Goal: Task Accomplishment & Management: Manage account settings

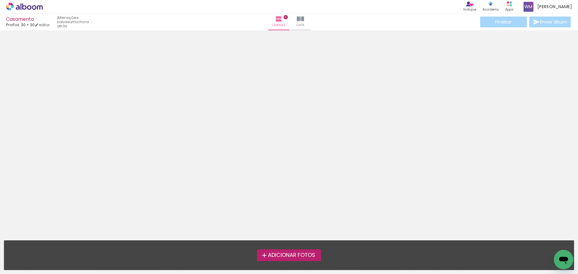
click at [292, 253] on span "Adicionar Fotos" at bounding box center [291, 255] width 47 height 5
click at [0, 0] on input "file" at bounding box center [0, 0] width 0 height 0
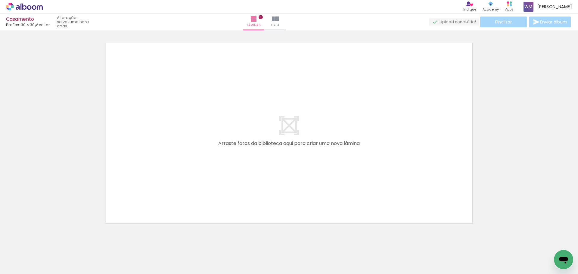
scroll to position [0, 46]
click at [21, 265] on span "Adicionar Fotos" at bounding box center [21, 266] width 18 height 7
click at [0, 0] on input "file" at bounding box center [0, 0] width 0 height 0
click at [24, 267] on span "Adicionar Fotos" at bounding box center [21, 266] width 18 height 7
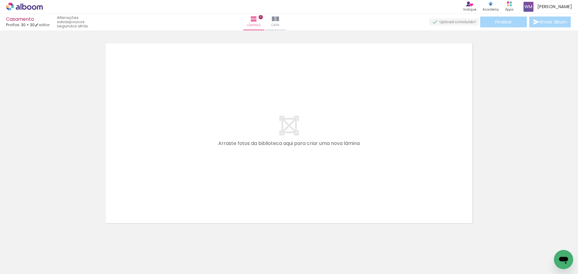
click at [0, 0] on input "file" at bounding box center [0, 0] width 0 height 0
click at [24, 267] on span "Adicionar Fotos" at bounding box center [21, 266] width 18 height 7
click at [0, 0] on input "file" at bounding box center [0, 0] width 0 height 0
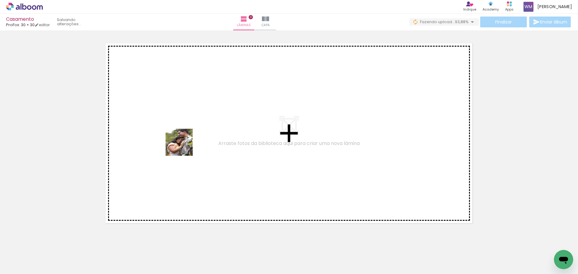
drag, startPoint x: 158, startPoint y: 173, endPoint x: 185, endPoint y: 140, distance: 42.6
click at [185, 140] on quentale-workspace at bounding box center [289, 137] width 578 height 274
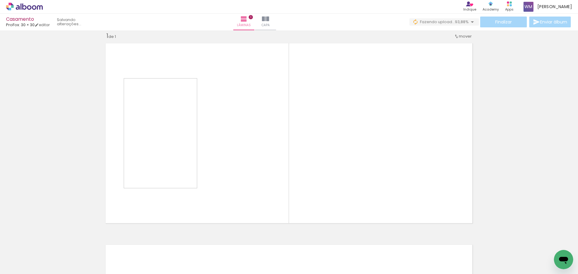
scroll to position [8, 0]
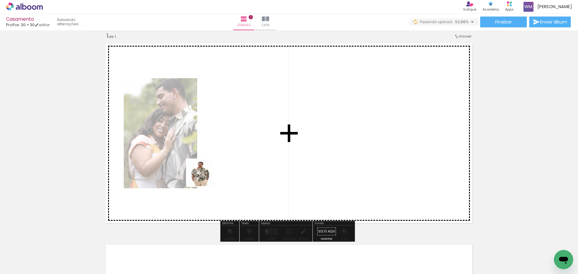
drag, startPoint x: 97, startPoint y: 259, endPoint x: 211, endPoint y: 167, distance: 146.8
click at [211, 167] on quentale-workspace at bounding box center [289, 137] width 578 height 274
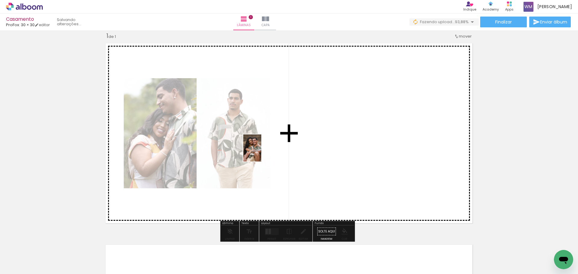
drag, startPoint x: 136, startPoint y: 253, endPoint x: 264, endPoint y: 148, distance: 165.6
click at [264, 148] on quentale-workspace at bounding box center [289, 137] width 578 height 274
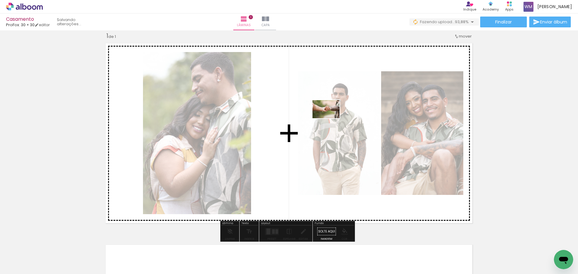
drag, startPoint x: 167, startPoint y: 257, endPoint x: 331, endPoint y: 117, distance: 216.3
click at [331, 117] on quentale-workspace at bounding box center [289, 137] width 578 height 274
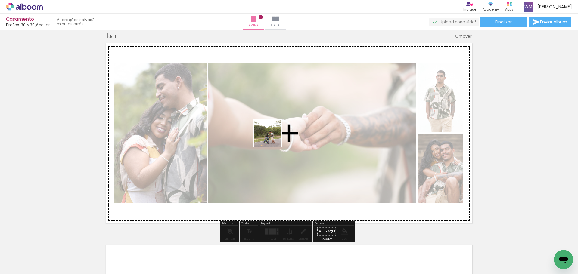
drag, startPoint x: 195, startPoint y: 257, endPoint x: 273, endPoint y: 117, distance: 161.0
click at [273, 117] on quentale-workspace at bounding box center [289, 137] width 578 height 274
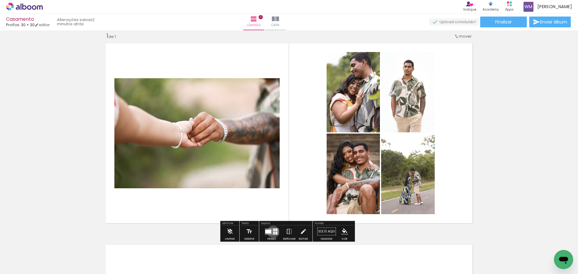
click at [273, 232] on div at bounding box center [274, 233] width 2 height 3
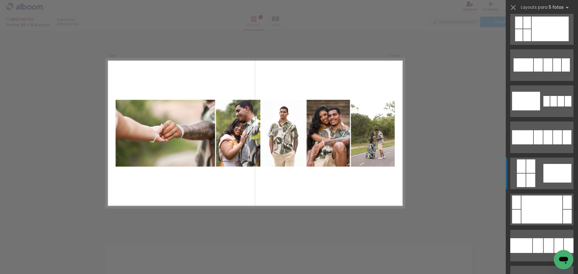
scroll to position [331, 0]
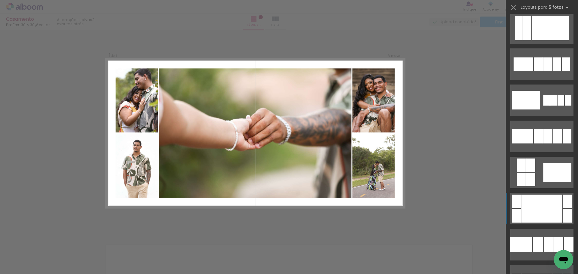
click at [524, 209] on div at bounding box center [542, 209] width 41 height 28
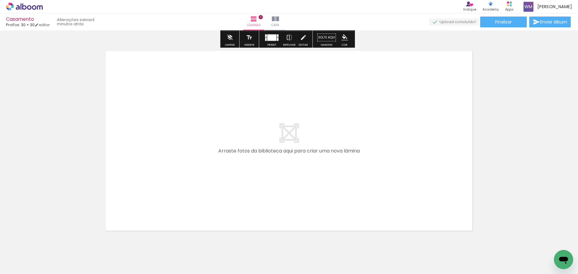
scroll to position [221, 0]
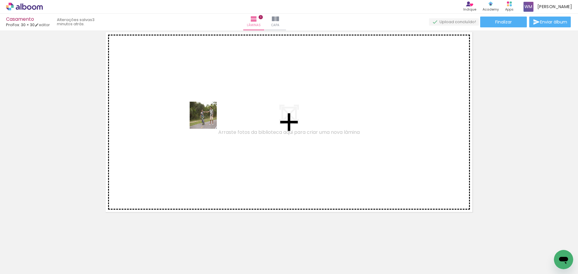
drag, startPoint x: 228, startPoint y: 190, endPoint x: 207, endPoint y: 118, distance: 74.5
click at [207, 118] on quentale-workspace at bounding box center [289, 137] width 578 height 274
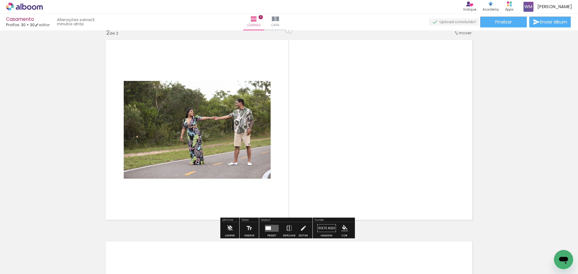
scroll to position [210, 0]
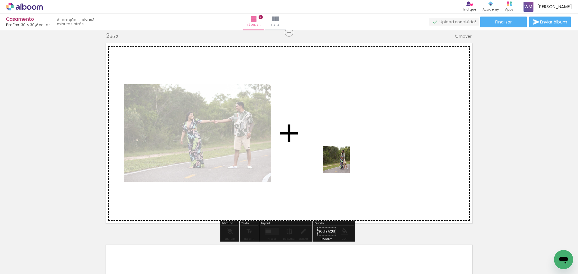
drag, startPoint x: 268, startPoint y: 259, endPoint x: 348, endPoint y: 135, distance: 147.8
click at [348, 135] on quentale-workspace at bounding box center [289, 137] width 578 height 274
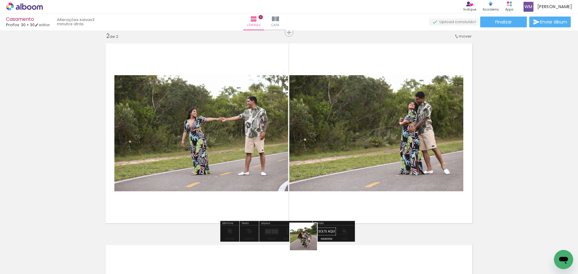
drag, startPoint x: 308, startPoint y: 242, endPoint x: 355, endPoint y: 93, distance: 155.6
click at [354, 93] on quentale-workspace at bounding box center [289, 137] width 578 height 274
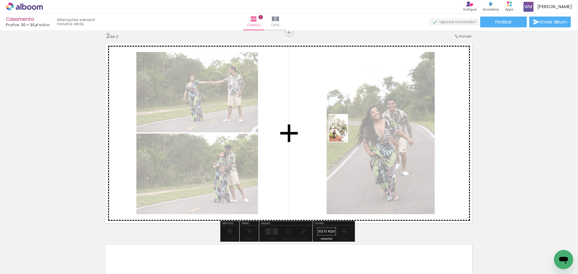
drag, startPoint x: 333, startPoint y: 260, endPoint x: 347, endPoint y: 132, distance: 128.1
click at [347, 132] on quentale-workspace at bounding box center [289, 137] width 578 height 274
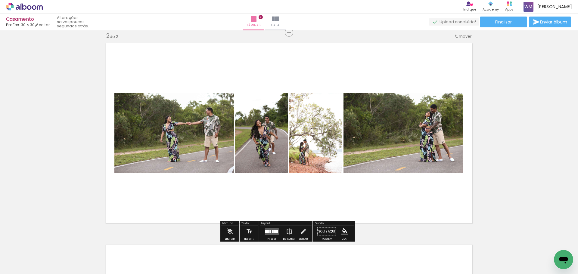
click at [273, 233] on quentale-layouter at bounding box center [272, 231] width 14 height 7
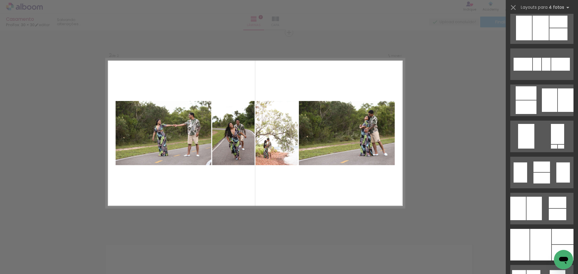
scroll to position [0, 0]
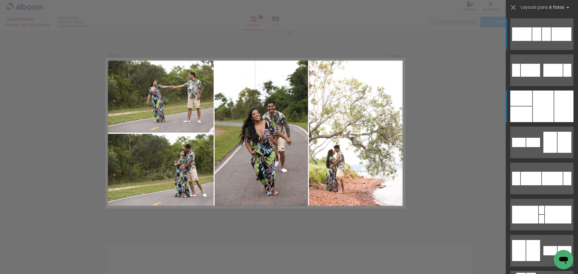
click at [542, 100] on div at bounding box center [543, 107] width 21 height 32
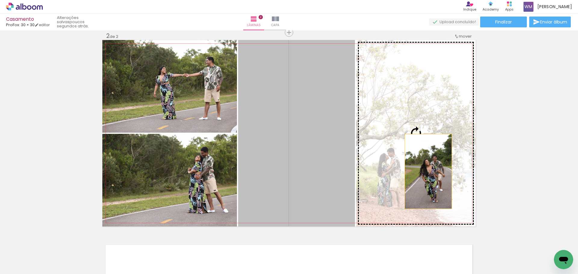
drag, startPoint x: 307, startPoint y: 175, endPoint x: 426, endPoint y: 172, distance: 119.9
click at [0, 0] on slot at bounding box center [0, 0] width 0 height 0
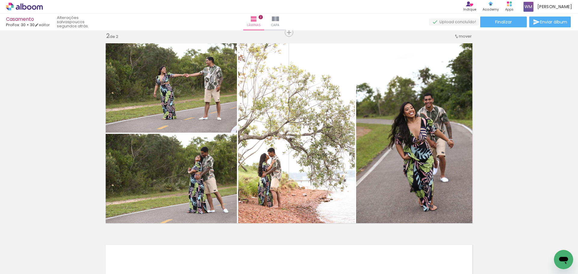
click at [500, 162] on div "Inserir lâmina 1 de 2 Inserir lâmina 2 de 2" at bounding box center [289, 126] width 578 height 606
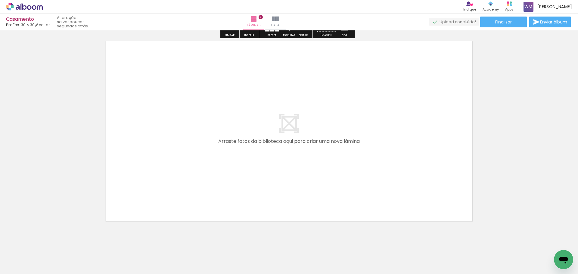
scroll to position [420, 0]
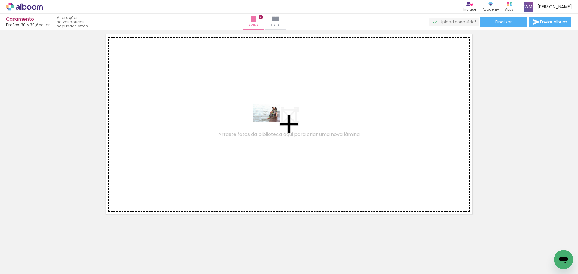
drag, startPoint x: 362, startPoint y: 258, endPoint x: 269, endPoint y: 121, distance: 165.6
click at [269, 121] on quentale-workspace at bounding box center [289, 137] width 578 height 274
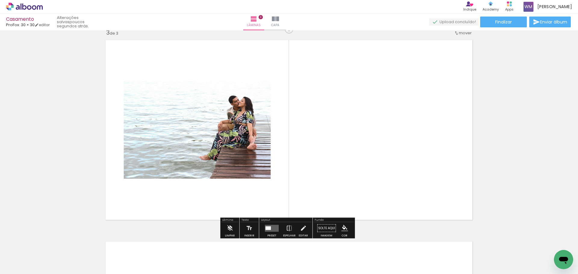
scroll to position [411, 0]
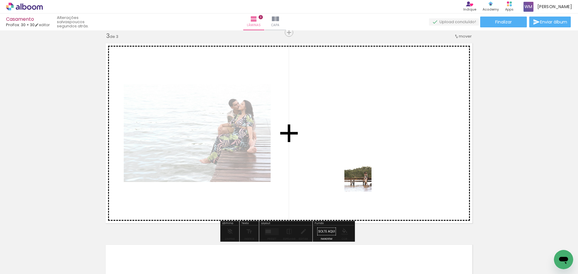
drag, startPoint x: 394, startPoint y: 250, endPoint x: 335, endPoint y: 121, distance: 142.2
click at [335, 121] on quentale-workspace at bounding box center [289, 137] width 578 height 274
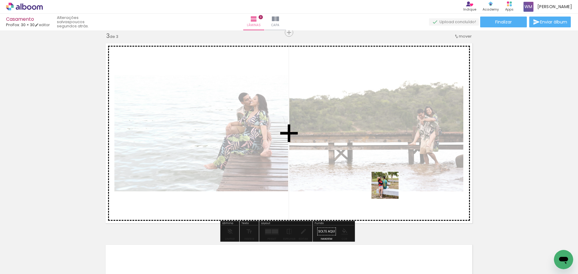
drag, startPoint x: 428, startPoint y: 256, endPoint x: 358, endPoint y: 135, distance: 139.5
click at [347, 127] on quentale-workspace at bounding box center [289, 137] width 578 height 274
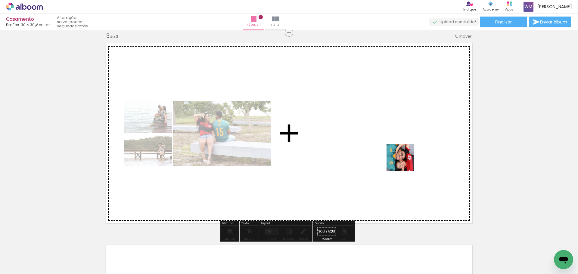
drag, startPoint x: 470, startPoint y: 256, endPoint x: 376, endPoint y: 126, distance: 159.8
click at [376, 126] on quentale-workspace at bounding box center [289, 137] width 578 height 274
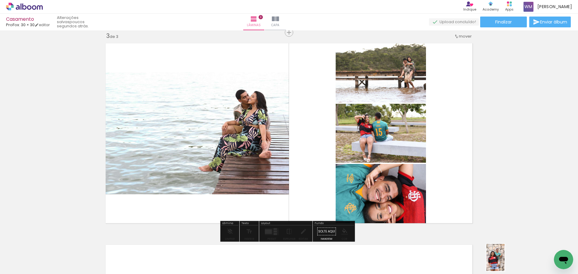
drag, startPoint x: 500, startPoint y: 262, endPoint x: 490, endPoint y: 238, distance: 25.9
click at [504, 260] on div at bounding box center [499, 254] width 20 height 30
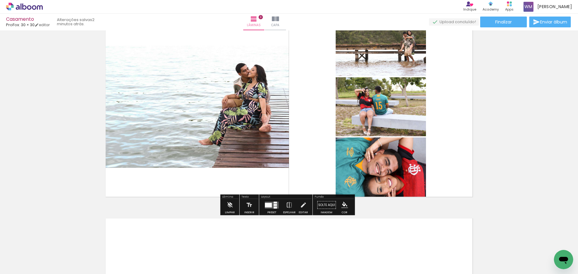
scroll to position [472, 0]
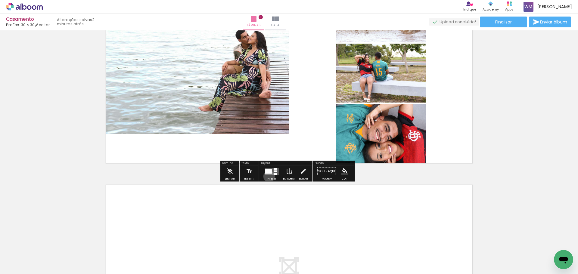
click at [268, 176] on div at bounding box center [272, 172] width 16 height 12
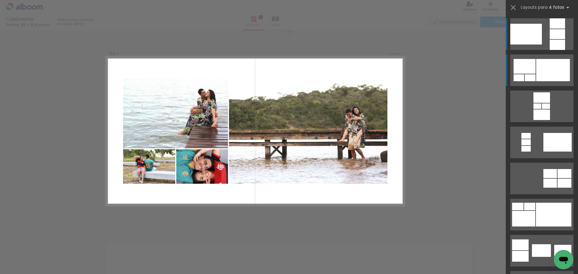
scroll to position [411, 0]
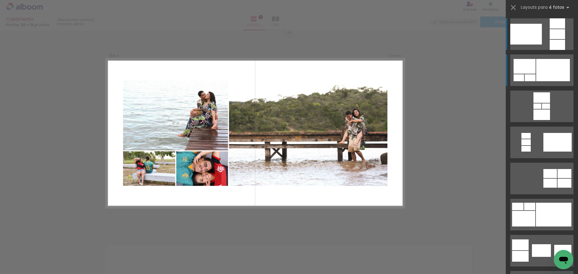
click at [544, 70] on div at bounding box center [553, 70] width 34 height 22
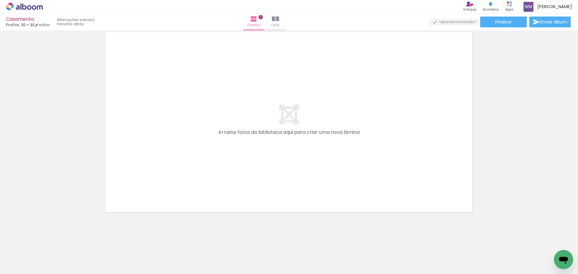
scroll to position [0, 320]
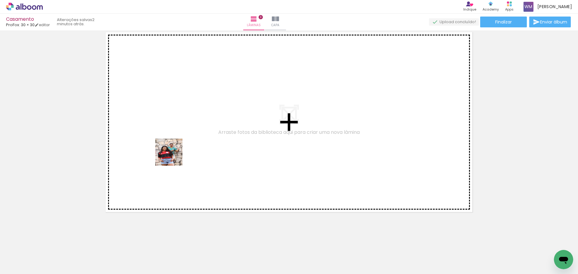
drag, startPoint x: 181, startPoint y: 258, endPoint x: 163, endPoint y: 82, distance: 177.4
click at [163, 82] on quentale-workspace at bounding box center [289, 137] width 578 height 274
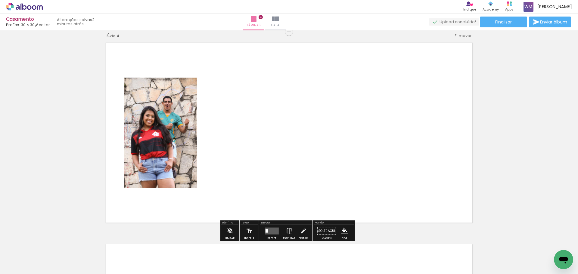
scroll to position [613, 0]
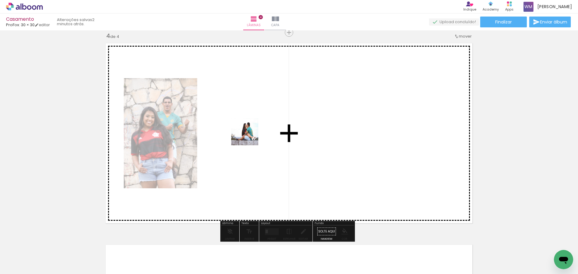
drag, startPoint x: 237, startPoint y: 173, endPoint x: 257, endPoint y: 210, distance: 42.1
click at [249, 136] on quentale-workspace at bounding box center [289, 137] width 578 height 274
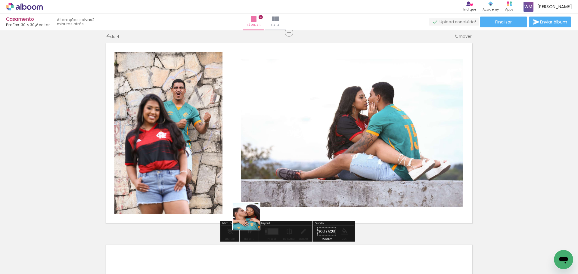
drag, startPoint x: 251, startPoint y: 221, endPoint x: 278, endPoint y: 200, distance: 34.1
click at [258, 115] on quentale-workspace at bounding box center [289, 137] width 578 height 274
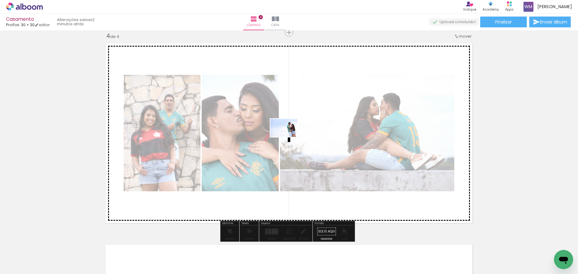
drag, startPoint x: 278, startPoint y: 255, endPoint x: 289, endPoint y: 137, distance: 118.2
click at [289, 137] on quentale-workspace at bounding box center [289, 137] width 578 height 274
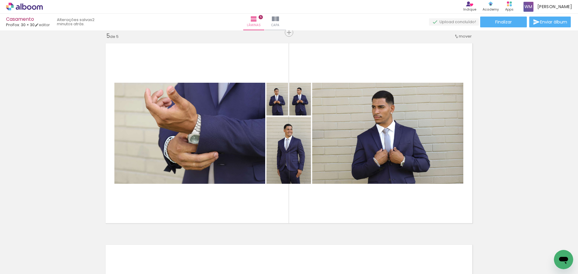
scroll to position [0, 566]
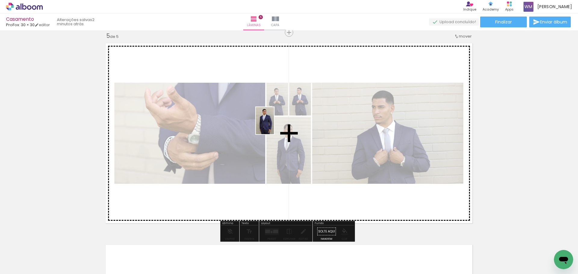
drag, startPoint x: 238, startPoint y: 259, endPoint x: 274, endPoint y: 125, distance: 138.2
click at [274, 125] on quentale-workspace at bounding box center [289, 137] width 578 height 274
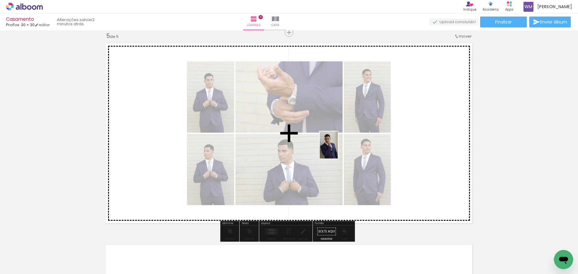
drag, startPoint x: 276, startPoint y: 259, endPoint x: 338, endPoint y: 149, distance: 126.5
click at [338, 149] on quentale-workspace at bounding box center [289, 137] width 578 height 274
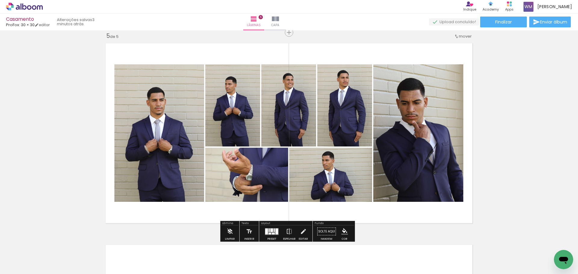
click at [274, 232] on quentale-layouter at bounding box center [272, 231] width 14 height 7
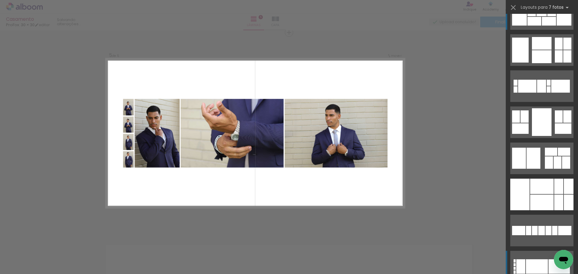
scroll to position [151, 0]
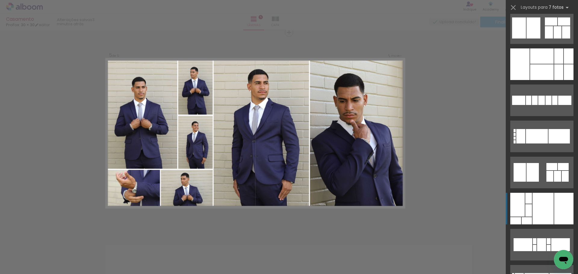
click at [542, 213] on div at bounding box center [543, 209] width 21 height 32
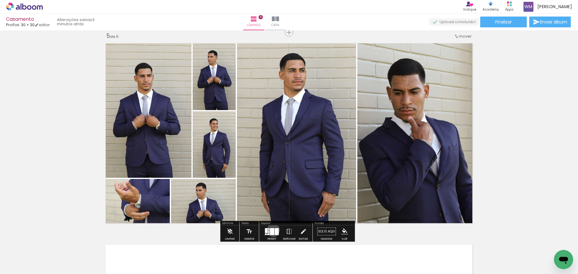
click at [272, 230] on div at bounding box center [272, 231] width 4 height 7
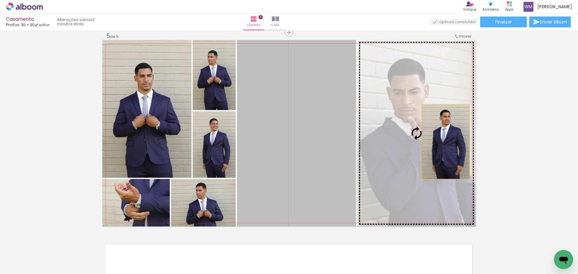
drag, startPoint x: 357, startPoint y: 147, endPoint x: 445, endPoint y: 142, distance: 89.0
click at [0, 0] on slot at bounding box center [0, 0] width 0 height 0
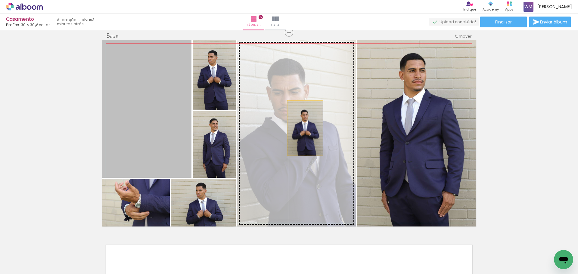
drag, startPoint x: 156, startPoint y: 130, endPoint x: 304, endPoint y: 128, distance: 148.2
click at [0, 0] on slot at bounding box center [0, 0] width 0 height 0
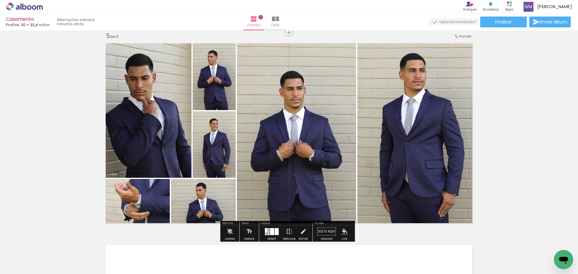
click at [273, 231] on div at bounding box center [272, 231] width 4 height 7
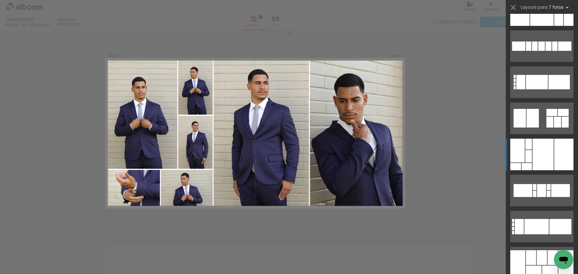
scroll to position [0, 0]
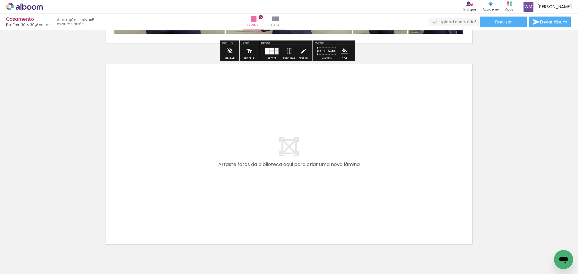
scroll to position [1028, 0]
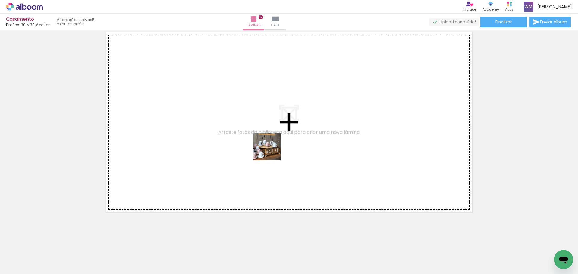
drag, startPoint x: 283, startPoint y: 184, endPoint x: 266, endPoint y: 135, distance: 51.8
click at [266, 135] on quentale-workspace at bounding box center [289, 137] width 578 height 274
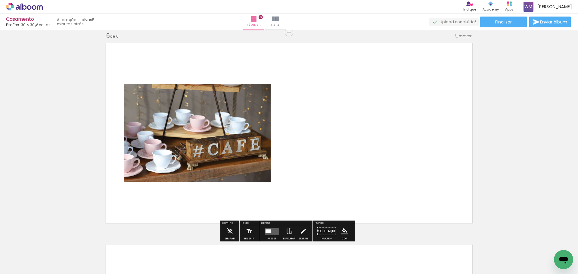
scroll to position [1017, 0]
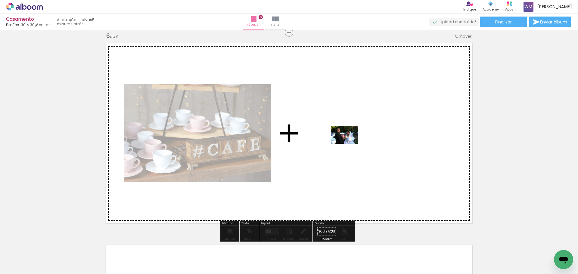
drag, startPoint x: 345, startPoint y: 231, endPoint x: 349, endPoint y: 144, distance: 87.2
click at [349, 144] on quentale-workspace at bounding box center [289, 137] width 578 height 274
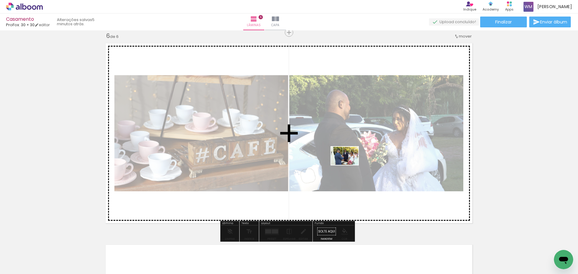
drag, startPoint x: 379, startPoint y: 257, endPoint x: 349, endPoint y: 165, distance: 97.0
click at [349, 165] on quentale-workspace at bounding box center [289, 137] width 578 height 274
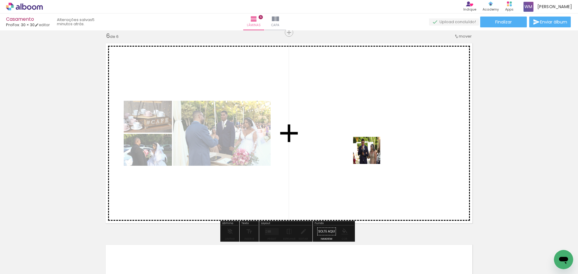
drag, startPoint x: 407, startPoint y: 259, endPoint x: 371, endPoint y: 155, distance: 109.8
click at [371, 155] on quentale-workspace at bounding box center [289, 137] width 578 height 274
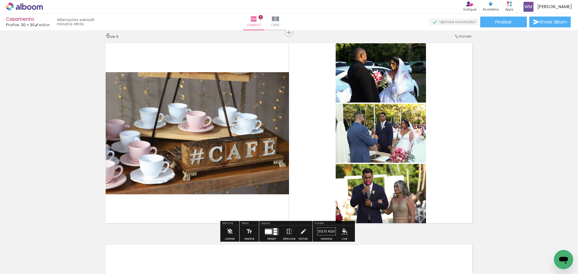
click at [274, 234] on div at bounding box center [275, 234] width 3 height 2
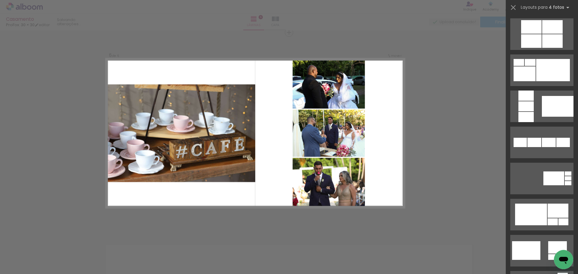
scroll to position [0, 0]
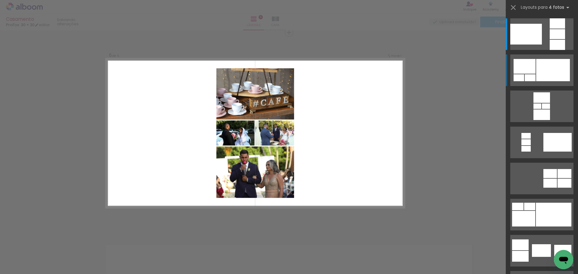
scroll to position [0, 566]
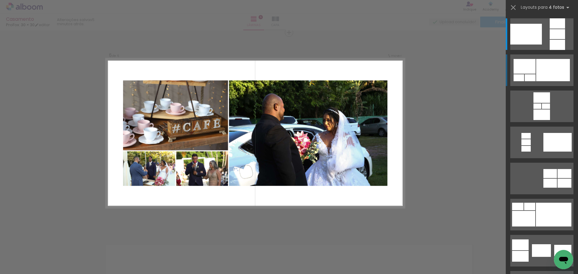
click at [537, 74] on div at bounding box center [553, 70] width 34 height 22
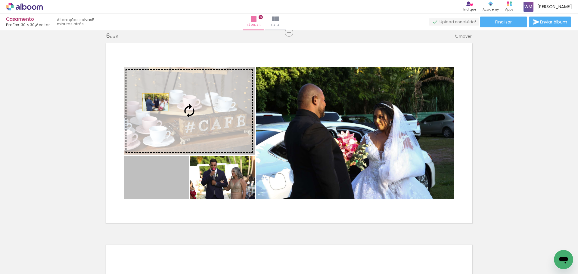
drag, startPoint x: 146, startPoint y: 179, endPoint x: 153, endPoint y: 102, distance: 76.5
click at [0, 0] on slot at bounding box center [0, 0] width 0 height 0
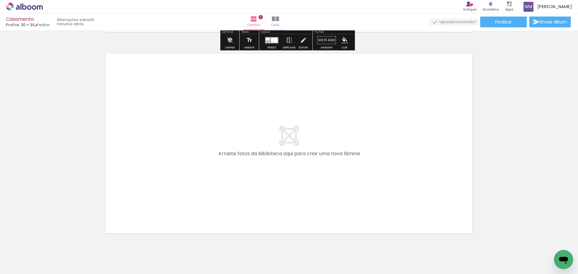
scroll to position [1228, 0]
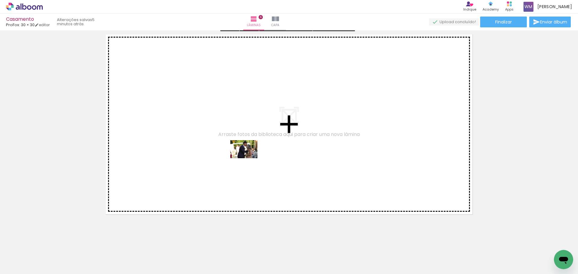
drag, startPoint x: 296, startPoint y: 248, endPoint x: 248, endPoint y: 158, distance: 101.0
click at [248, 158] on quentale-workspace at bounding box center [289, 137] width 578 height 274
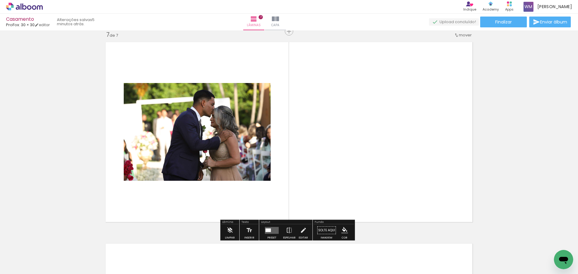
scroll to position [1218, 0]
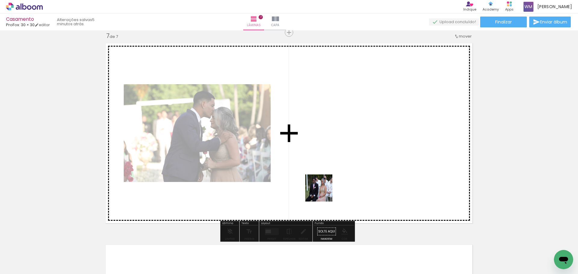
drag, startPoint x: 332, startPoint y: 258, endPoint x: 322, endPoint y: 162, distance: 96.6
click at [322, 162] on quentale-workspace at bounding box center [289, 137] width 578 height 274
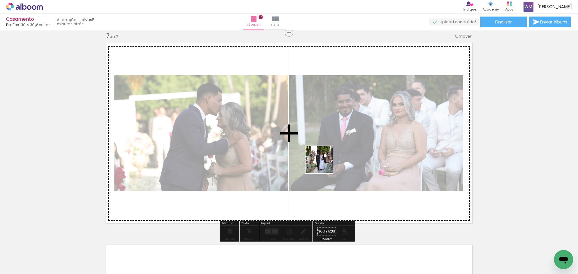
drag, startPoint x: 361, startPoint y: 256, endPoint x: 339, endPoint y: 174, distance: 84.8
click at [322, 158] on quentale-workspace at bounding box center [289, 137] width 578 height 274
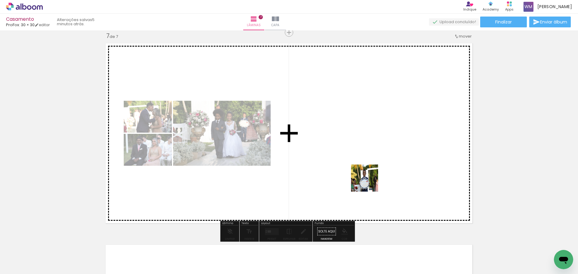
drag, startPoint x: 391, startPoint y: 231, endPoint x: 367, endPoint y: 172, distance: 63.8
click at [367, 172] on quentale-workspace at bounding box center [289, 137] width 578 height 274
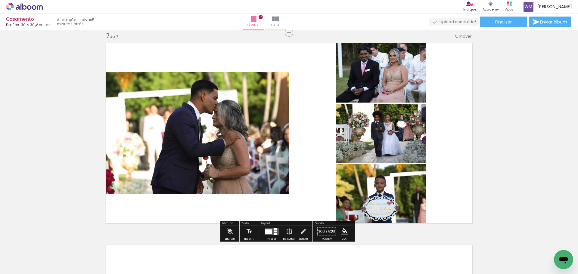
click at [274, 231] on div at bounding box center [275, 232] width 3 height 2
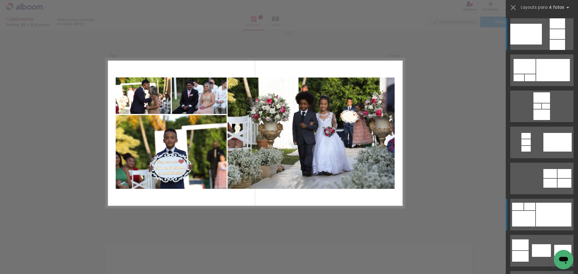
click at [536, 209] on div at bounding box center [554, 215] width 36 height 24
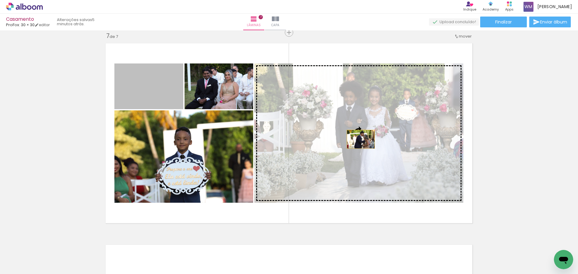
drag, startPoint x: 158, startPoint y: 84, endPoint x: 382, endPoint y: 143, distance: 231.3
click at [0, 0] on slot at bounding box center [0, 0] width 0 height 0
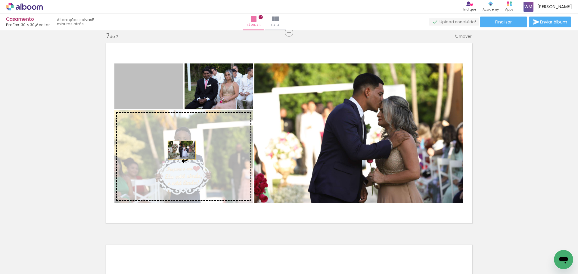
drag, startPoint x: 157, startPoint y: 88, endPoint x: 182, endPoint y: 161, distance: 78.0
click at [0, 0] on slot at bounding box center [0, 0] width 0 height 0
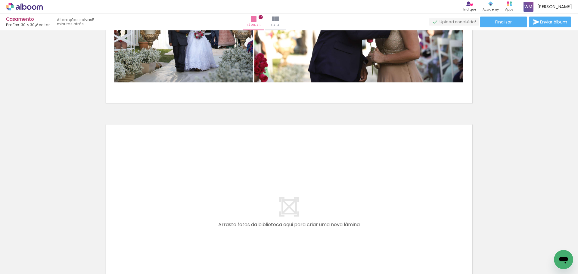
scroll to position [1429, 0]
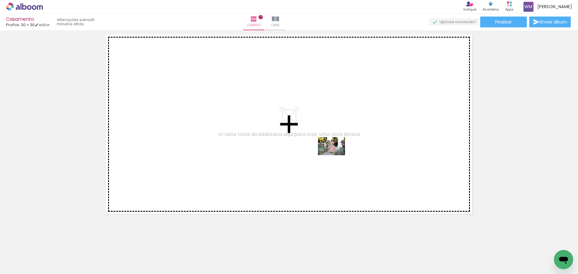
drag, startPoint x: 433, startPoint y: 259, endPoint x: 335, endPoint y: 155, distance: 143.0
click at [335, 155] on quentale-workspace at bounding box center [289, 137] width 578 height 274
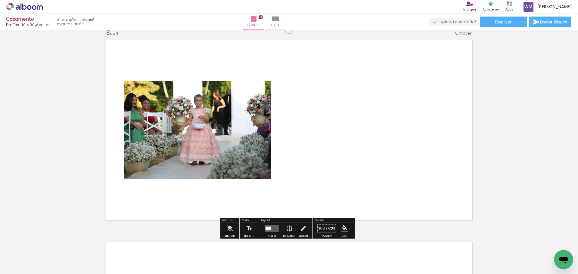
scroll to position [1420, 0]
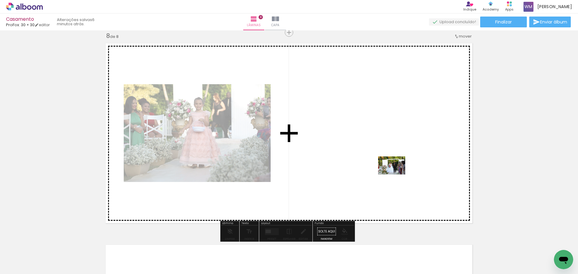
drag, startPoint x: 467, startPoint y: 255, endPoint x: 396, endPoint y: 174, distance: 107.6
click at [396, 174] on quentale-workspace at bounding box center [289, 137] width 578 height 274
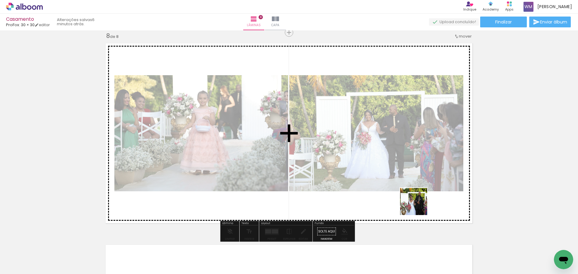
drag, startPoint x: 498, startPoint y: 259, endPoint x: 330, endPoint y: 147, distance: 202.8
click at [329, 146] on quentale-workspace at bounding box center [289, 137] width 578 height 274
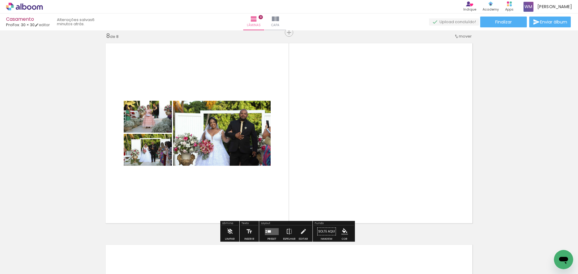
click at [269, 232] on div at bounding box center [269, 231] width 3 height 2
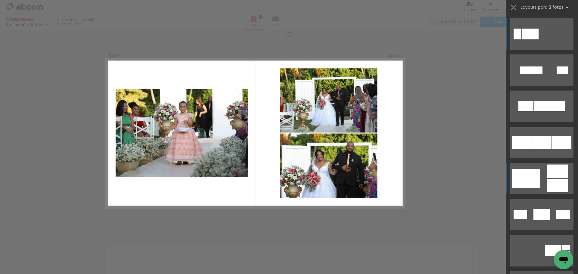
click at [543, 177] on quentale-layouter at bounding box center [541, 179] width 63 height 32
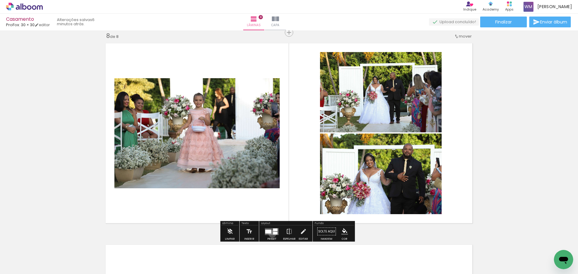
click at [271, 234] on quentale-layouter at bounding box center [272, 231] width 14 height 7
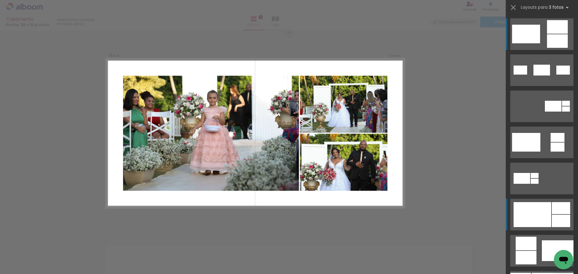
click at [539, 214] on div at bounding box center [533, 214] width 38 height 25
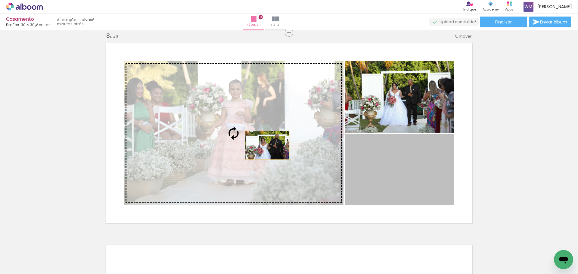
drag, startPoint x: 420, startPoint y: 174, endPoint x: 211, endPoint y: 131, distance: 213.4
click at [0, 0] on slot at bounding box center [0, 0] width 0 height 0
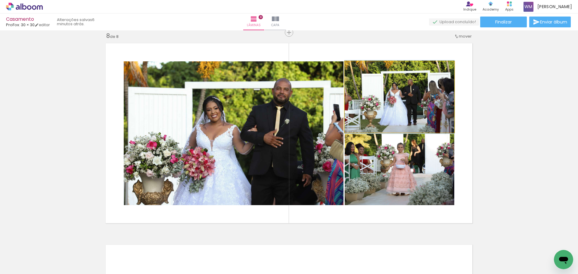
drag, startPoint x: 425, startPoint y: 110, endPoint x: 222, endPoint y: 106, distance: 203.0
click at [0, 0] on slot at bounding box center [0, 0] width 0 height 0
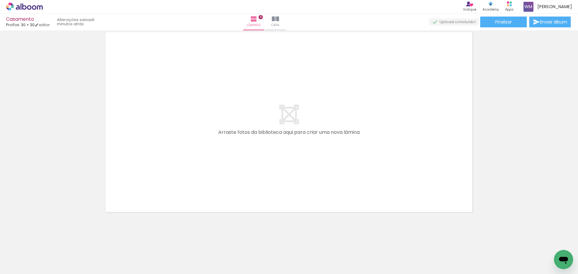
scroll to position [0, 1071]
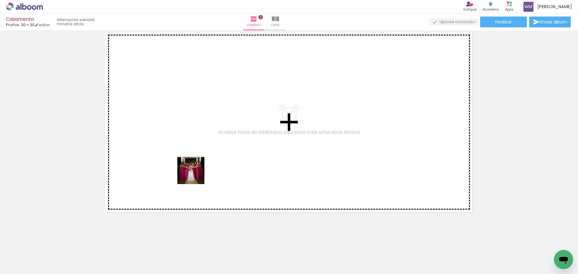
drag, startPoint x: 176, startPoint y: 247, endPoint x: 196, endPoint y: 137, distance: 111.1
click at [196, 137] on quentale-workspace at bounding box center [289, 137] width 578 height 274
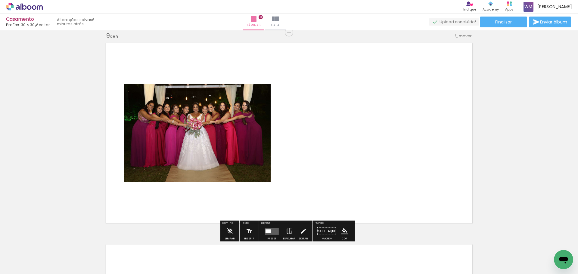
scroll to position [1622, 0]
click at [207, 257] on div at bounding box center [204, 254] width 30 height 20
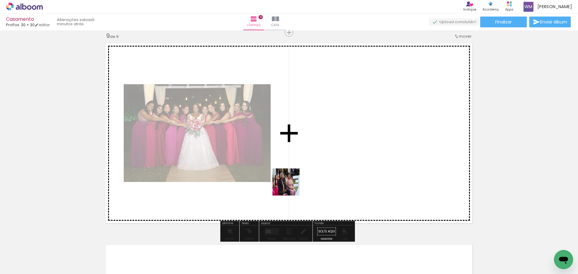
drag, startPoint x: 243, startPoint y: 232, endPoint x: 317, endPoint y: 151, distance: 110.2
click at [317, 151] on quentale-workspace at bounding box center [289, 137] width 578 height 274
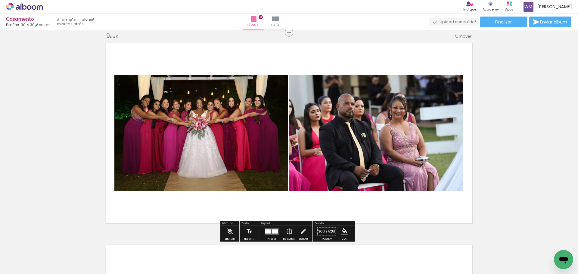
click at [273, 234] on quentale-layouter at bounding box center [272, 231] width 14 height 7
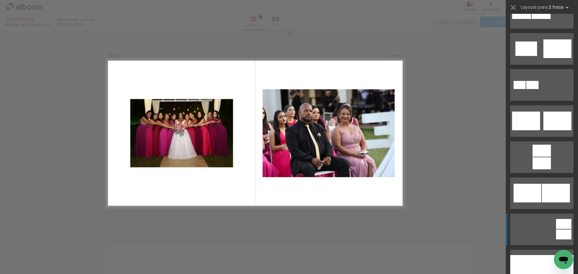
scroll to position [181, 0]
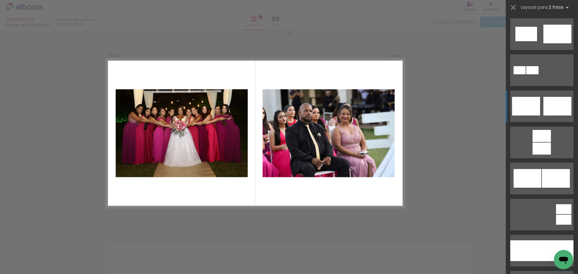
click at [540, 112] on quentale-layouter at bounding box center [541, 107] width 63 height 32
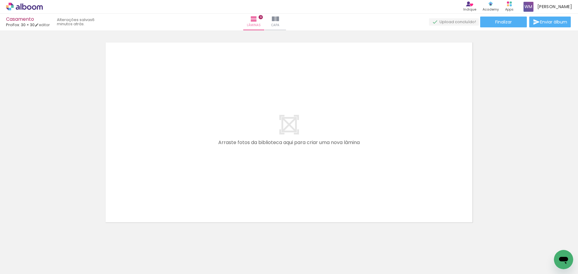
scroll to position [1835, 0]
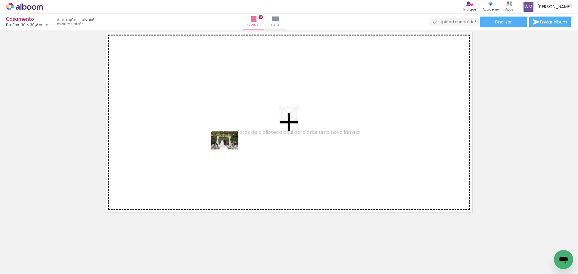
drag, startPoint x: 235, startPoint y: 205, endPoint x: 229, endPoint y: 135, distance: 70.1
click at [229, 135] on quentale-workspace at bounding box center [289, 137] width 578 height 274
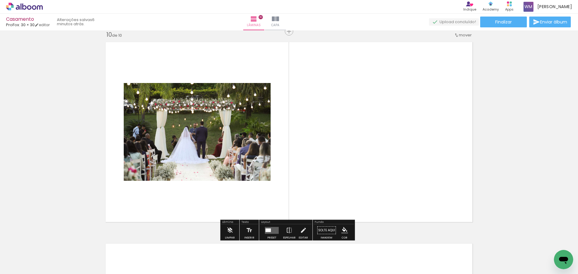
scroll to position [1824, 0]
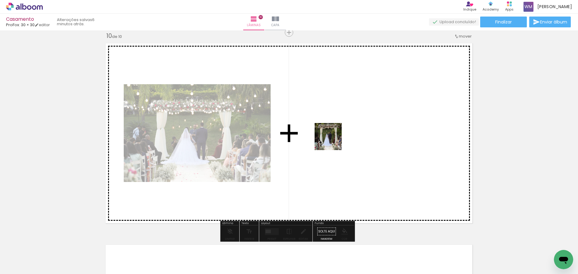
drag, startPoint x: 280, startPoint y: 255, endPoint x: 333, endPoint y: 141, distance: 126.1
click at [333, 141] on quentale-workspace at bounding box center [289, 137] width 578 height 274
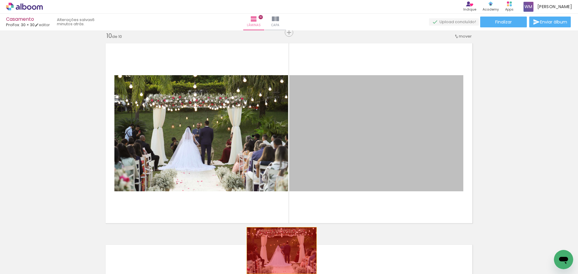
drag, startPoint x: 408, startPoint y: 136, endPoint x: 279, endPoint y: 252, distance: 172.5
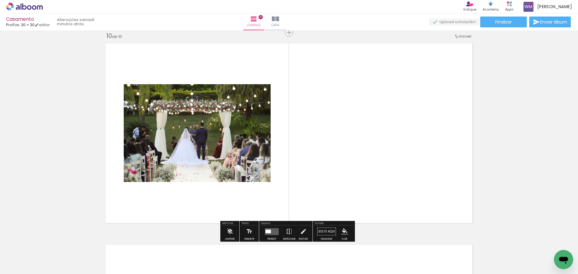
click at [273, 234] on quentale-layouter at bounding box center [272, 231] width 14 height 7
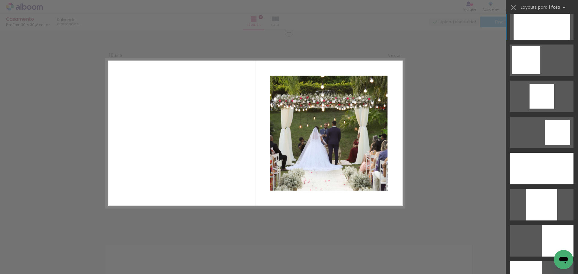
scroll to position [422, 0]
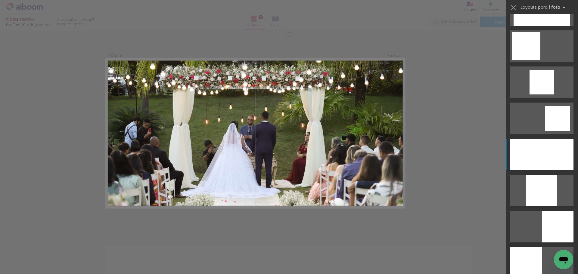
click at [536, 152] on div at bounding box center [541, 155] width 63 height 32
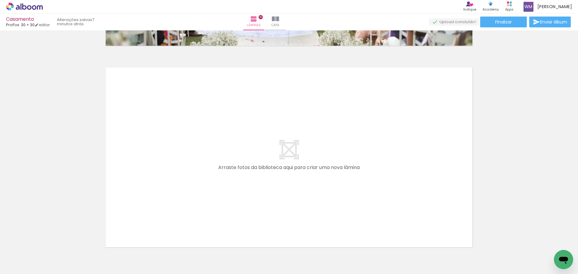
scroll to position [2005, 0]
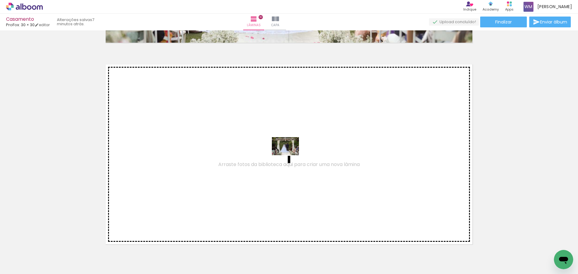
drag, startPoint x: 272, startPoint y: 258, endPoint x: 290, endPoint y: 154, distance: 105.5
click at [290, 154] on quentale-workspace at bounding box center [289, 137] width 578 height 274
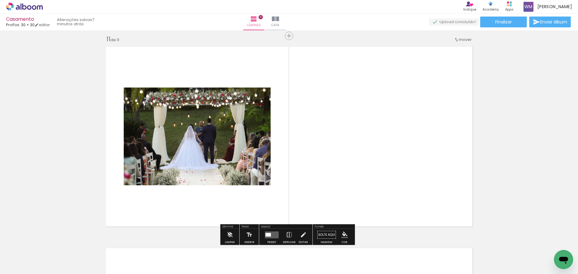
scroll to position [2026, 0]
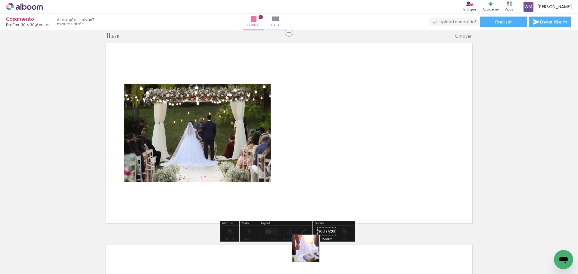
drag, startPoint x: 310, startPoint y: 254, endPoint x: 340, endPoint y: 144, distance: 113.8
click at [340, 144] on quentale-workspace at bounding box center [289, 137] width 578 height 274
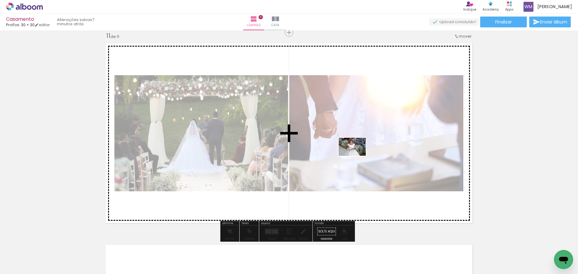
drag, startPoint x: 340, startPoint y: 257, endPoint x: 357, endPoint y: 156, distance: 102.3
click at [357, 156] on quentale-workspace at bounding box center [289, 137] width 578 height 274
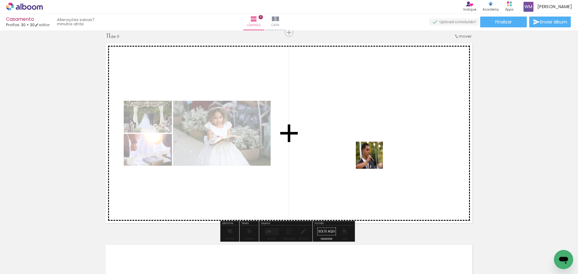
drag, startPoint x: 376, startPoint y: 239, endPoint x: 419, endPoint y: 229, distance: 43.5
click at [374, 136] on quentale-workspace at bounding box center [289, 137] width 578 height 274
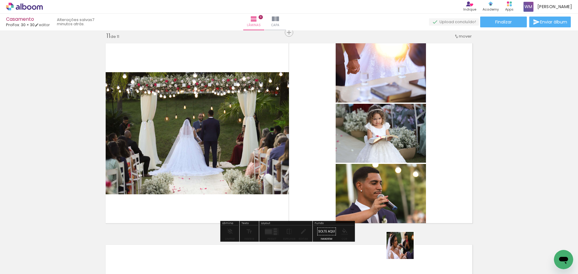
drag, startPoint x: 405, startPoint y: 250, endPoint x: 378, endPoint y: 137, distance: 116.0
click at [380, 138] on quentale-workspace at bounding box center [289, 137] width 578 height 274
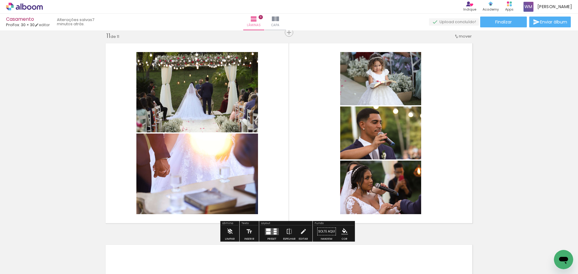
click at [268, 232] on quentale-layouter at bounding box center [272, 231] width 14 height 7
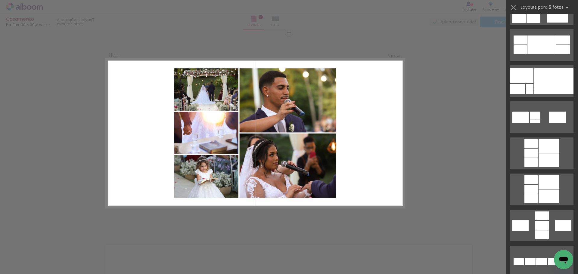
scroll to position [151, 0]
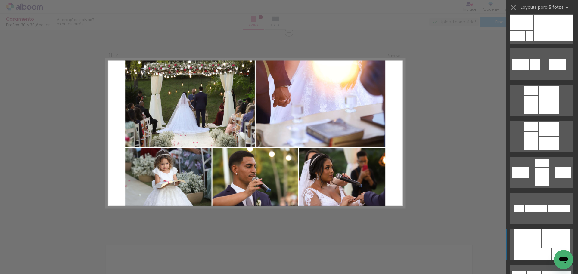
click at [529, 243] on div at bounding box center [527, 238] width 27 height 19
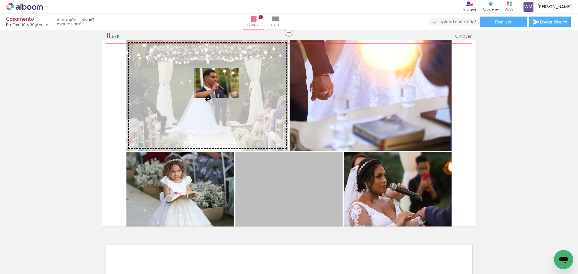
drag, startPoint x: 323, startPoint y: 196, endPoint x: 215, endPoint y: 83, distance: 156.6
click at [0, 0] on slot at bounding box center [0, 0] width 0 height 0
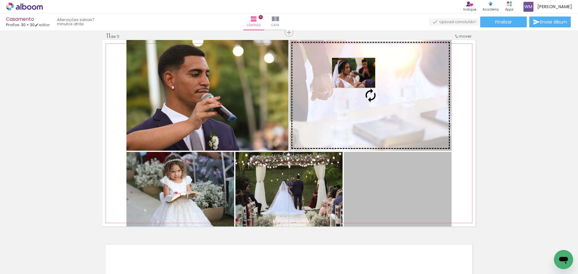
drag, startPoint x: 363, startPoint y: 187, endPoint x: 351, endPoint y: 73, distance: 115.1
click at [0, 0] on slot at bounding box center [0, 0] width 0 height 0
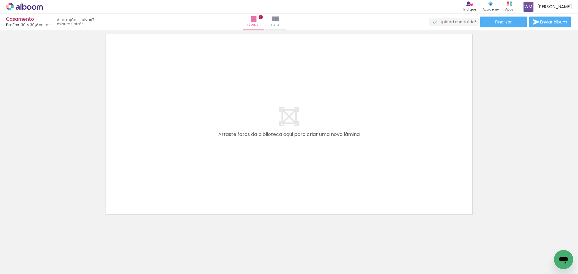
scroll to position [0, 1301]
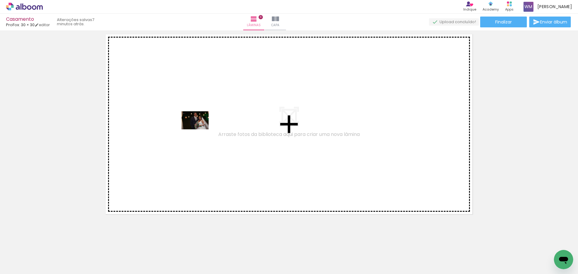
drag, startPoint x: 212, startPoint y: 230, endPoint x: 200, endPoint y: 129, distance: 102.0
click at [200, 129] on quentale-workspace at bounding box center [289, 137] width 578 height 274
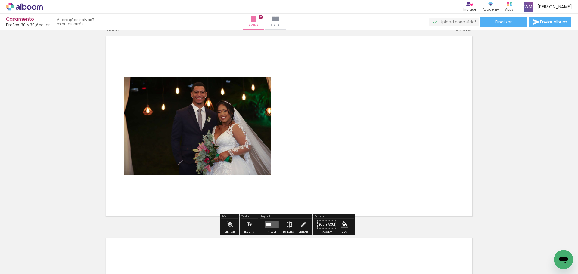
scroll to position [2227, 0]
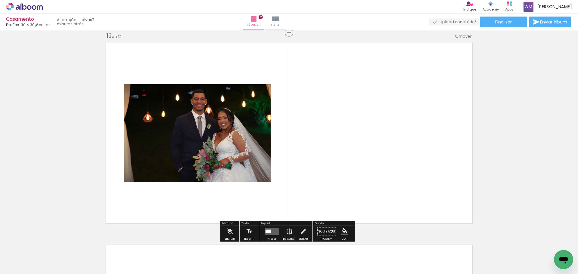
click at [278, 263] on div at bounding box center [277, 254] width 20 height 30
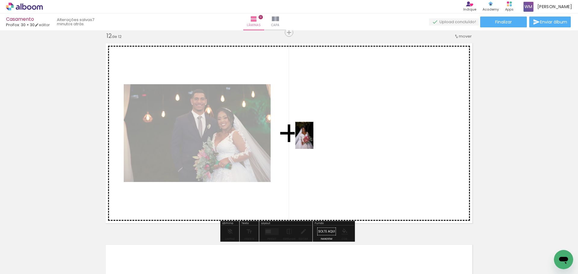
drag, startPoint x: 279, startPoint y: 252, endPoint x: 314, endPoint y: 139, distance: 117.7
click at [314, 139] on quentale-workspace at bounding box center [289, 137] width 578 height 274
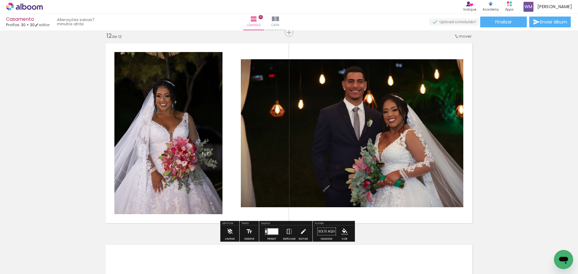
click at [268, 234] on div at bounding box center [273, 232] width 11 height 6
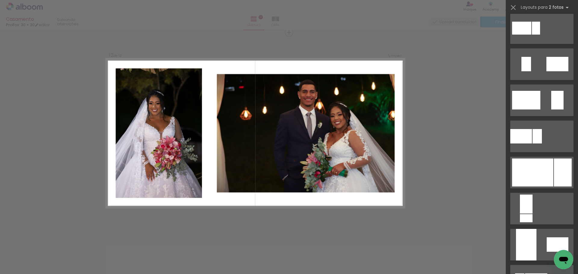
scroll to position [0, 0]
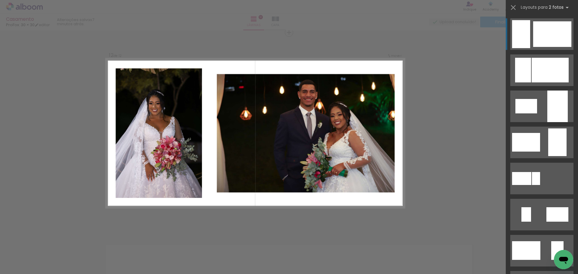
click at [521, 34] on div at bounding box center [521, 34] width 18 height 28
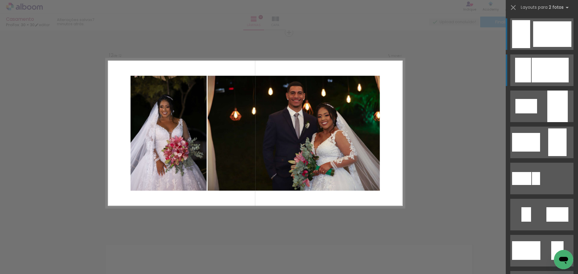
click at [553, 67] on div at bounding box center [550, 70] width 37 height 25
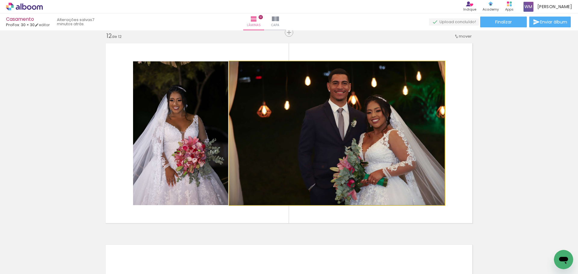
drag, startPoint x: 414, startPoint y: 152, endPoint x: 400, endPoint y: 145, distance: 15.5
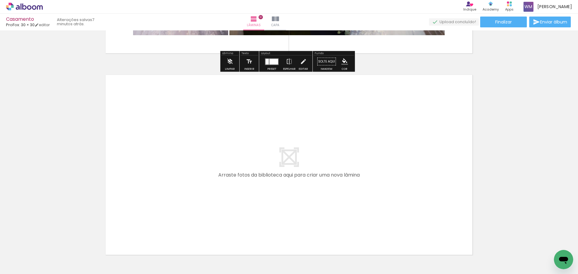
scroll to position [2408, 0]
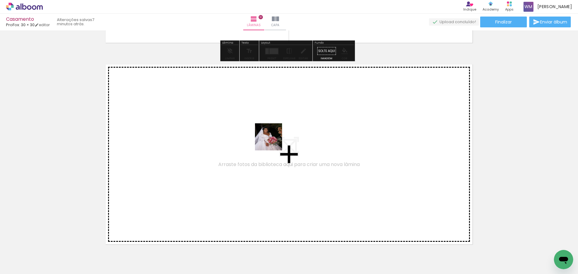
drag, startPoint x: 313, startPoint y: 256, endPoint x: 273, endPoint y: 140, distance: 122.9
click at [273, 140] on quentale-workspace at bounding box center [289, 137] width 578 height 274
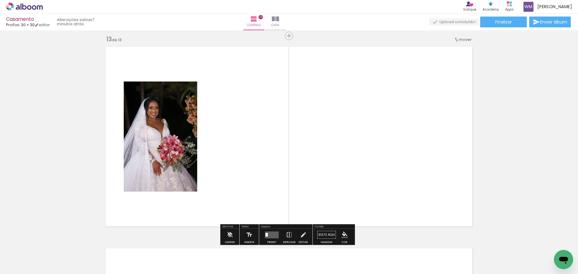
scroll to position [2429, 0]
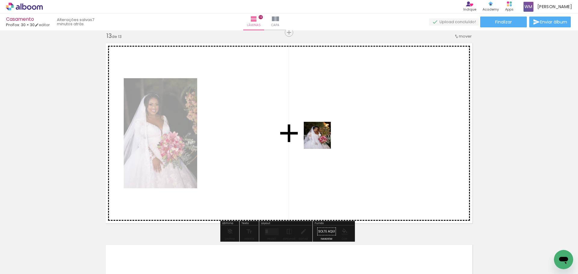
drag, startPoint x: 346, startPoint y: 251, endPoint x: 343, endPoint y: 186, distance: 65.1
click at [322, 137] on quentale-workspace at bounding box center [289, 137] width 578 height 274
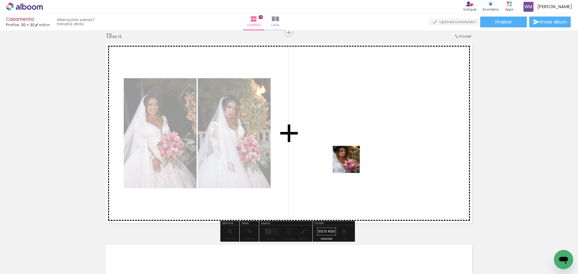
drag, startPoint x: 370, startPoint y: 239, endPoint x: 382, endPoint y: 208, distance: 33.8
click at [346, 141] on quentale-workspace at bounding box center [289, 137] width 578 height 274
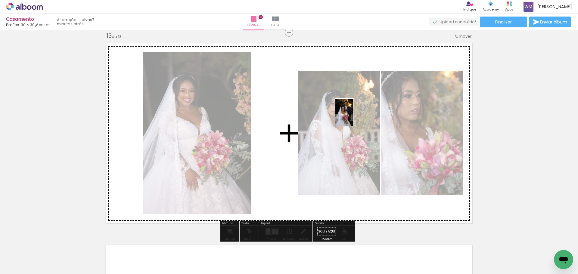
drag, startPoint x: 412, startPoint y: 251, endPoint x: 354, endPoint y: 117, distance: 146.5
click at [354, 117] on quentale-workspace at bounding box center [289, 137] width 578 height 274
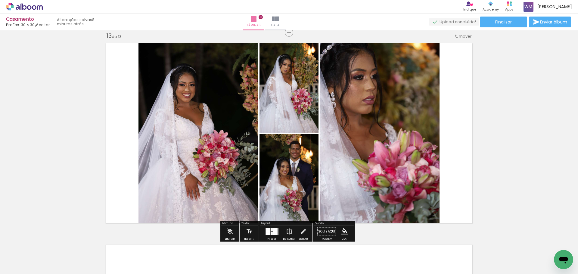
click at [273, 232] on div at bounding box center [275, 231] width 4 height 7
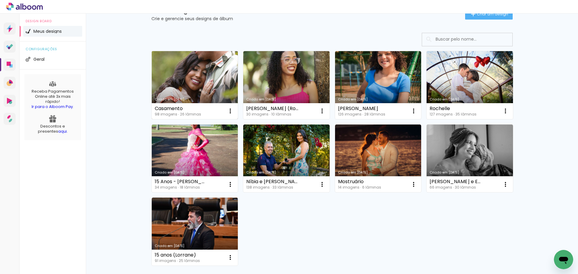
scroll to position [74, 0]
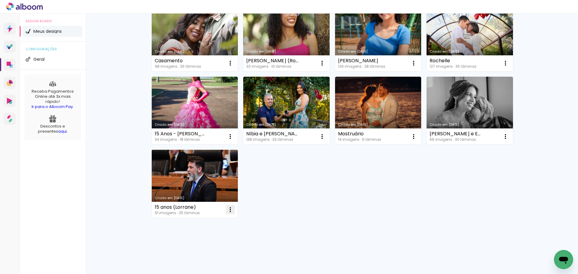
click at [227, 211] on iron-icon at bounding box center [230, 209] width 7 height 7
click at [201, 252] on paper-item "Excluir" at bounding box center [204, 250] width 59 height 12
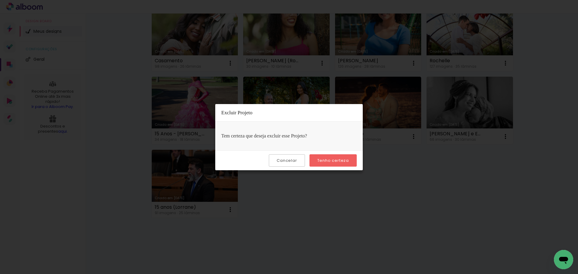
click at [0, 0] on slot "Tenho certeza" at bounding box center [0, 0] width 0 height 0
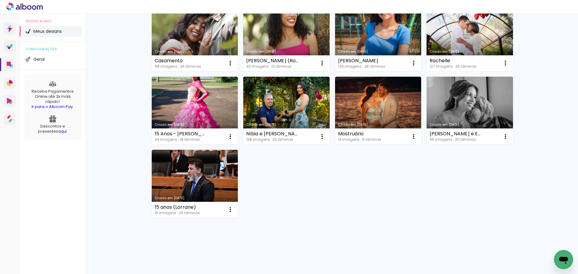
scroll to position [0, 0]
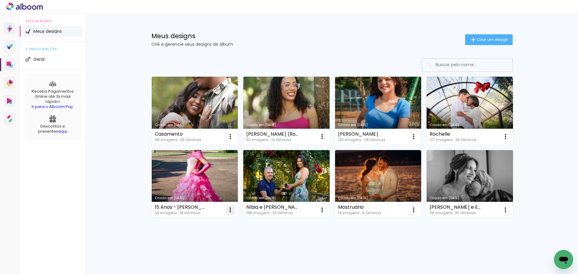
click at [228, 211] on iron-icon at bounding box center [230, 210] width 7 height 7
click at [199, 250] on span "Excluir" at bounding box center [194, 250] width 13 height 4
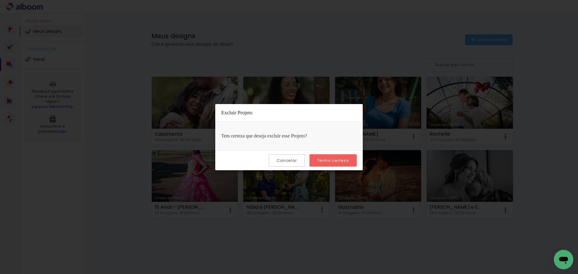
click at [0, 0] on slot "Tenho certeza" at bounding box center [0, 0] width 0 height 0
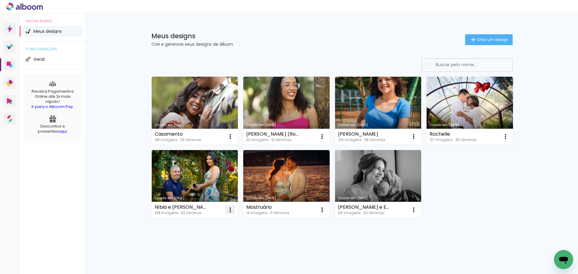
click at [227, 209] on iron-icon at bounding box center [230, 210] width 7 height 7
click at [208, 252] on paper-item "Excluir" at bounding box center [204, 250] width 59 height 12
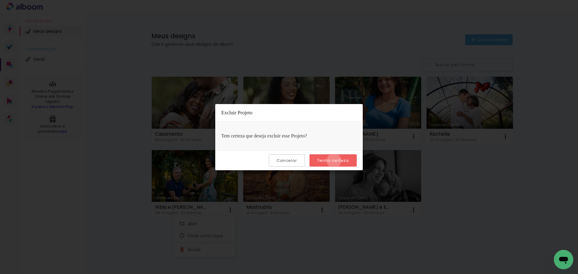
click at [0, 0] on slot "Tenho certeza" at bounding box center [0, 0] width 0 height 0
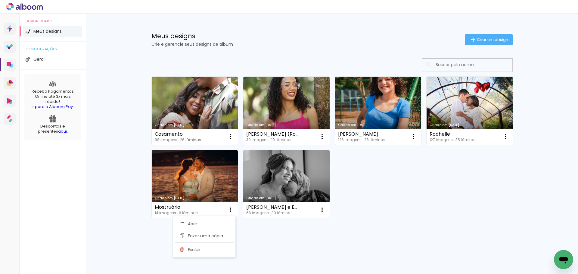
click at [401, 215] on div "Criado em [DATE] Casamento 98 imagens ∙ 26 lâminas Abrir Fazer uma cópia Exclui…" at bounding box center [332, 147] width 367 height 147
